Goal: Transaction & Acquisition: Book appointment/travel/reservation

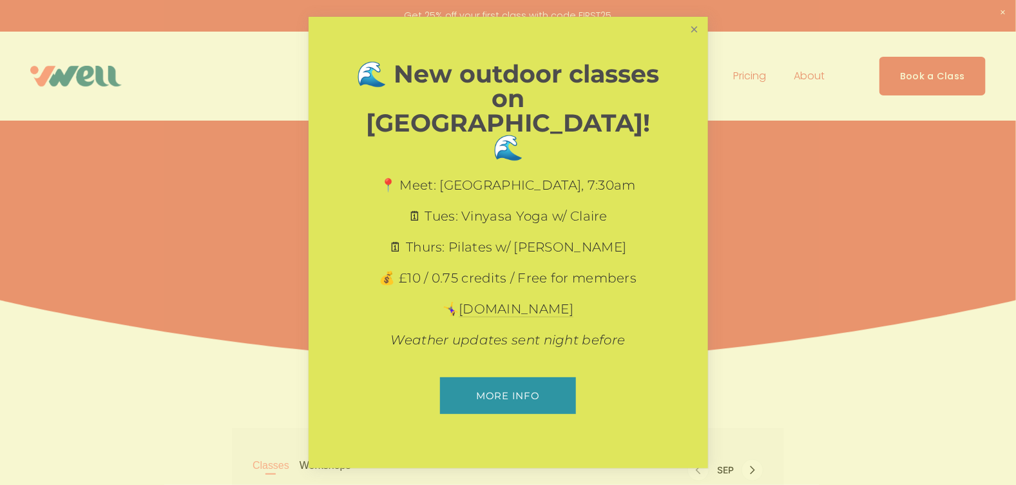
click at [696, 41] on link "Close" at bounding box center [694, 30] width 23 height 23
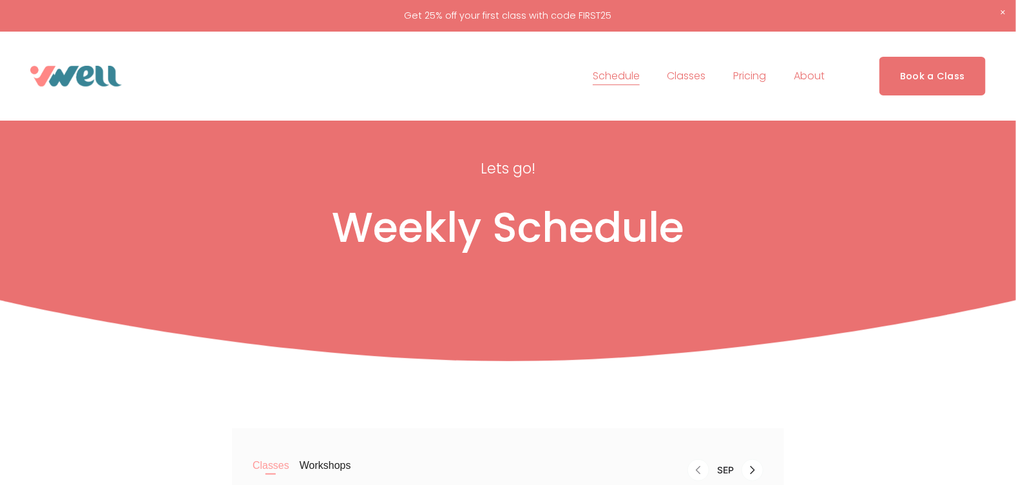
click at [0, 0] on span "Pilates" at bounding box center [0, 0] width 0 height 0
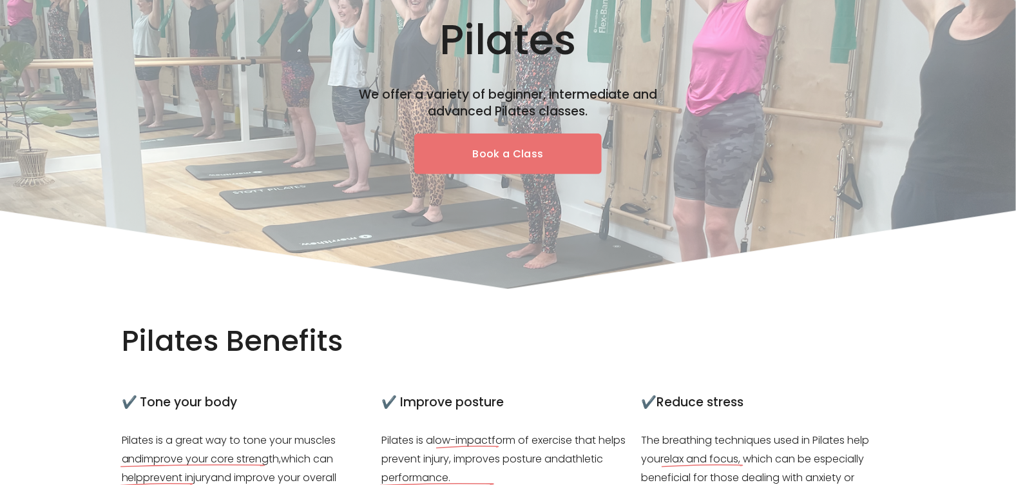
scroll to position [128, 0]
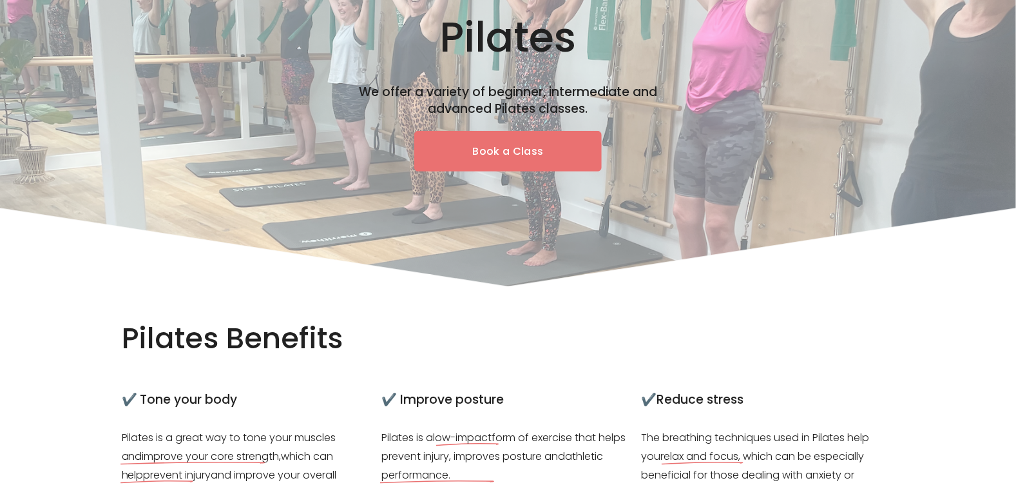
click at [532, 154] on link "Book a Class" at bounding box center [508, 151] width 188 height 41
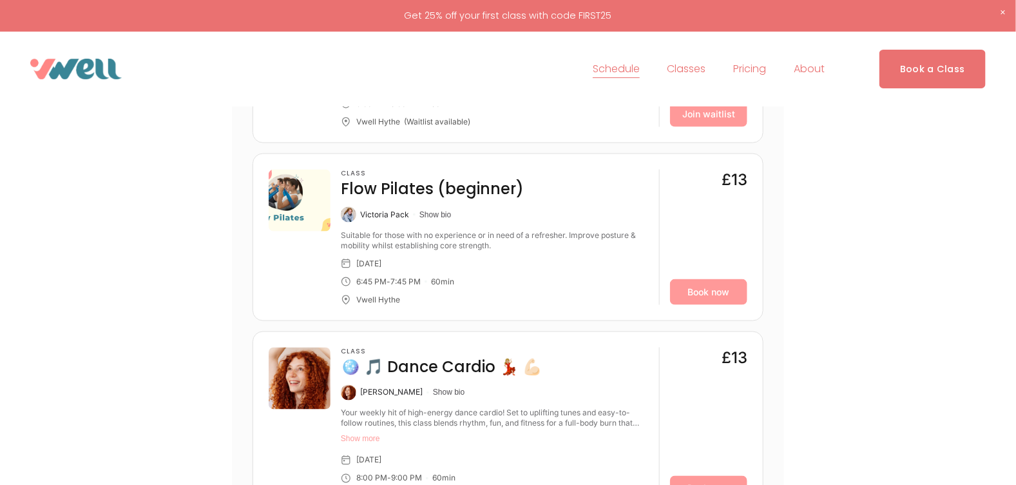
scroll to position [193, 0]
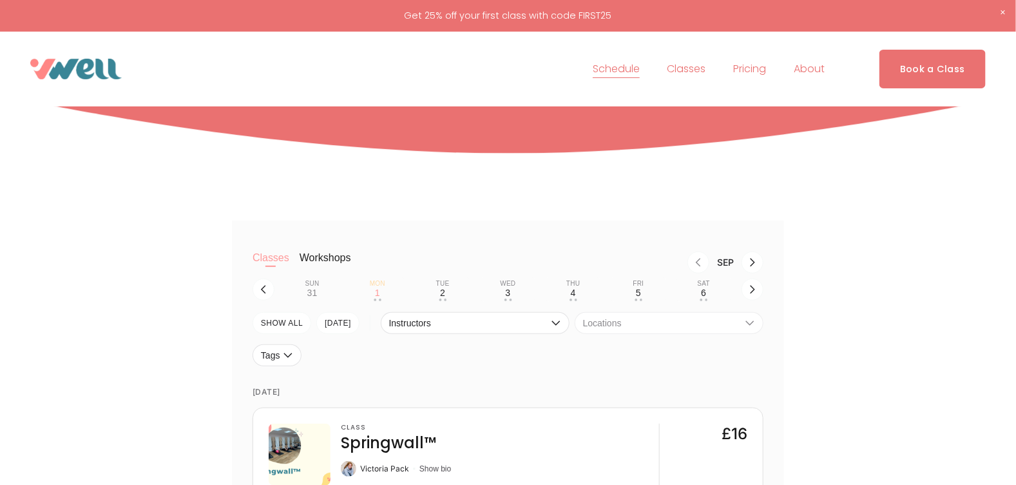
click at [739, 326] on span "Locations" at bounding box center [662, 323] width 159 height 10
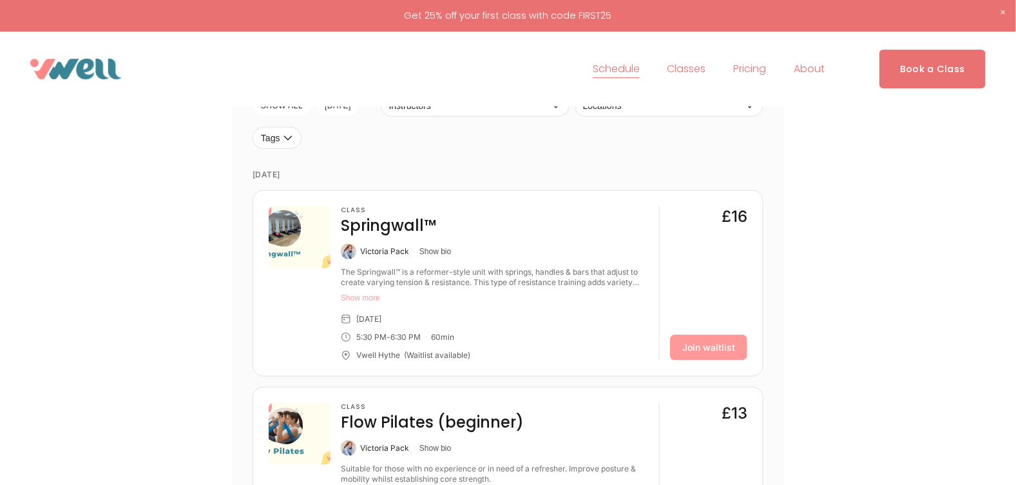
scroll to position [322, 0]
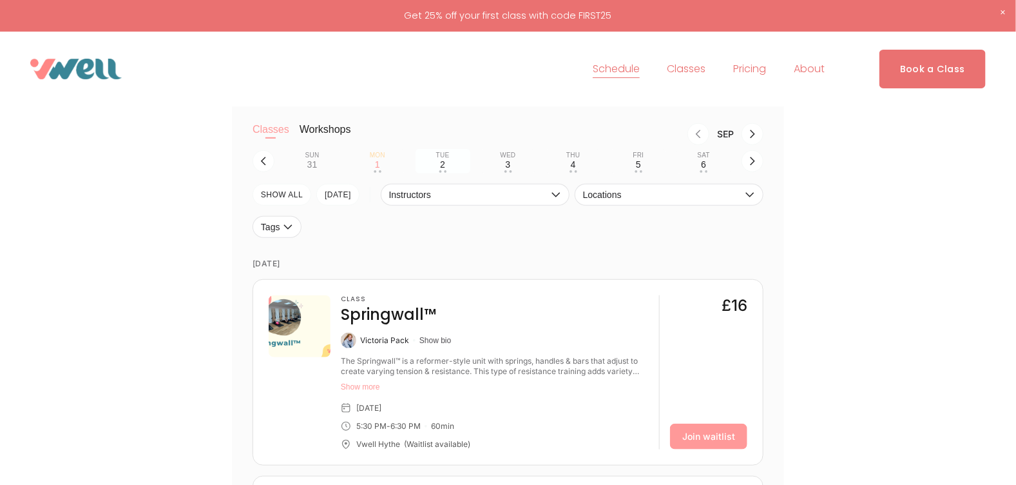
click at [443, 162] on div "2" at bounding box center [442, 164] width 5 height 10
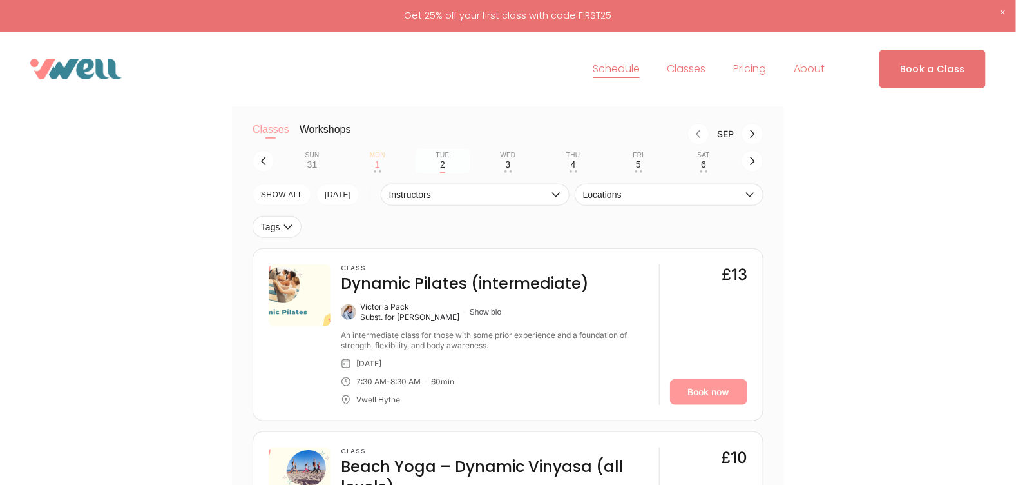
click at [442, 162] on div "2" at bounding box center [442, 164] width 5 height 10
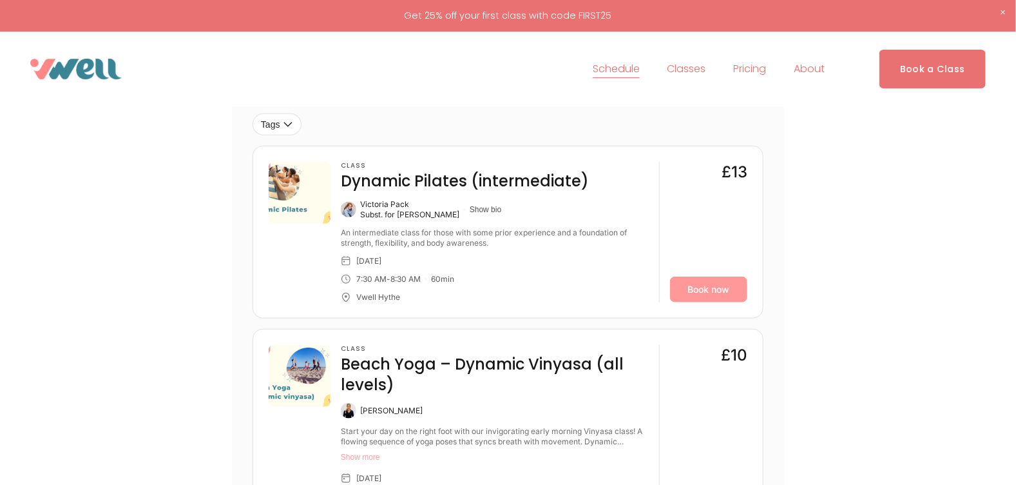
scroll to position [128, 0]
